Goal: Information Seeking & Learning: Learn about a topic

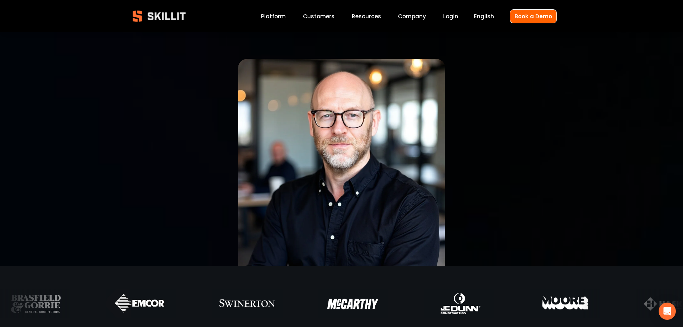
click at [286, 16] on link "Platform" at bounding box center [273, 16] width 25 height 10
click at [277, 16] on link "Platform" at bounding box center [273, 16] width 25 height 10
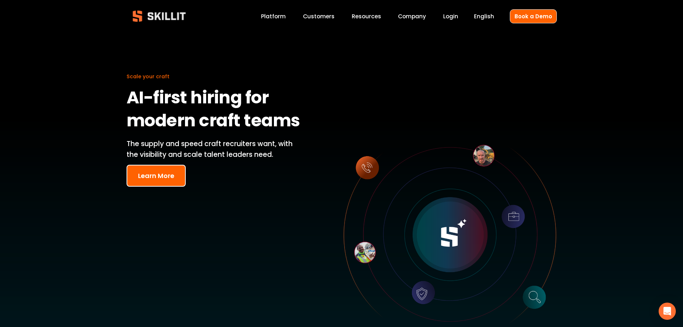
click at [152, 177] on button "Learn More" at bounding box center [156, 176] width 59 height 22
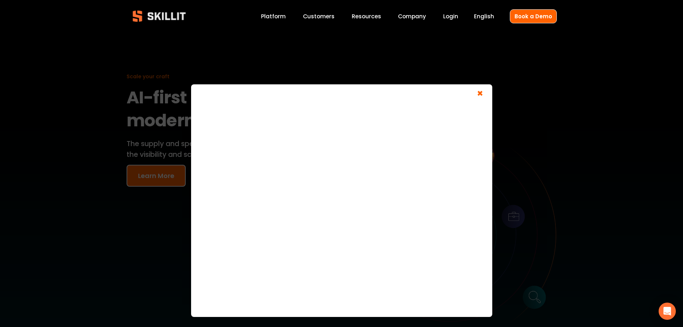
click at [479, 96] on span "×" at bounding box center [480, 94] width 14 height 13
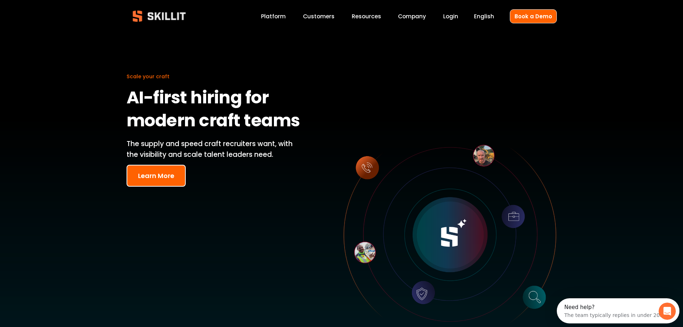
click at [148, 181] on button "Learn More" at bounding box center [156, 176] width 59 height 22
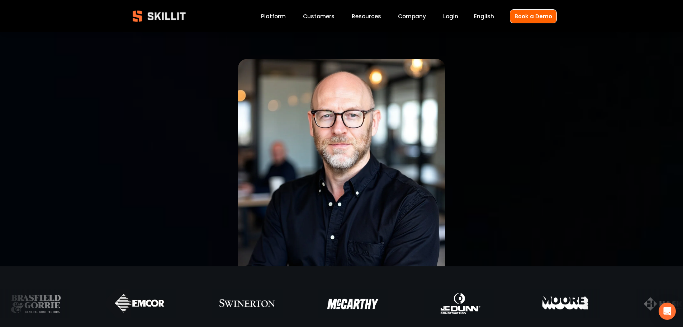
drag, startPoint x: 365, startPoint y: 17, endPoint x: 344, endPoint y: 41, distance: 31.5
drag, startPoint x: 344, startPoint y: 41, endPoint x: 366, endPoint y: 17, distance: 32.2
drag, startPoint x: 366, startPoint y: 17, endPoint x: 359, endPoint y: 45, distance: 29.1
drag, startPoint x: 359, startPoint y: 45, endPoint x: 372, endPoint y: 42, distance: 14.1
drag, startPoint x: 372, startPoint y: 42, endPoint x: 356, endPoint y: 38, distance: 16.4
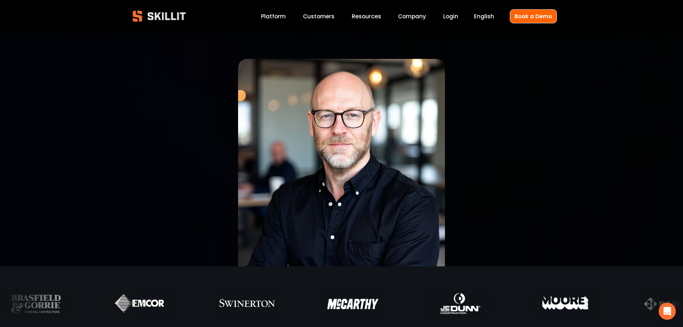
click at [0, 0] on div "Blog Pricing Help Center Labor Insights" at bounding box center [0, 0] width 0 height 0
click at [0, 0] on span "Pricing" at bounding box center [0, 0] width 0 height 0
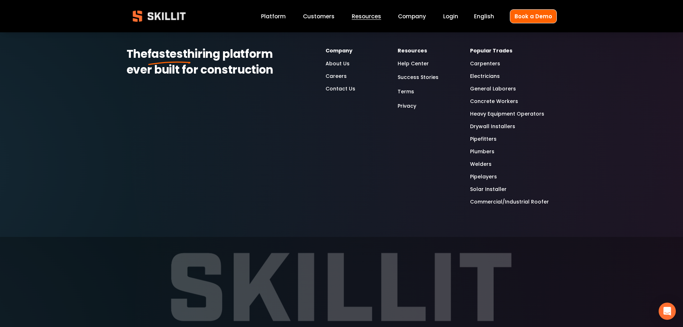
scroll to position [1210, 0]
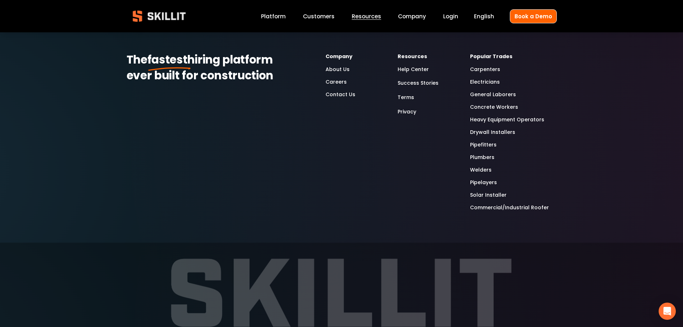
click at [488, 91] on link "General Laborers" at bounding box center [493, 94] width 46 height 8
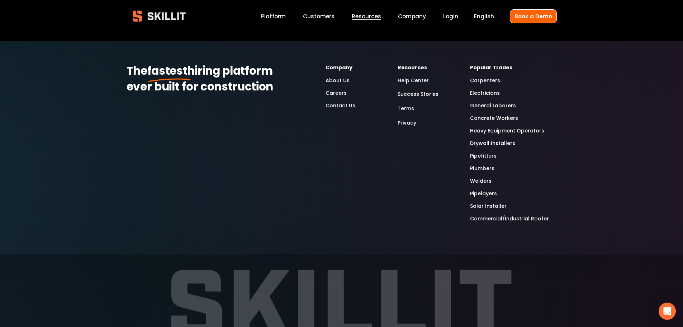
scroll to position [1210, 0]
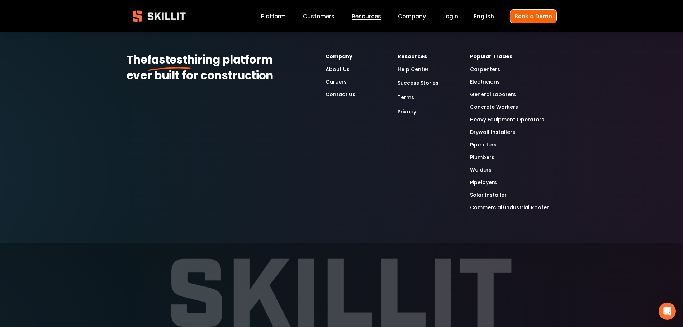
click at [501, 102] on div "Popular Trades Carpenters Electricians General Laborers Concrete Workers Heavy …" at bounding box center [513, 132] width 86 height 160
click at [501, 104] on link "Concrete Workers" at bounding box center [494, 107] width 48 height 8
